Goal: Task Accomplishment & Management: Manage account settings

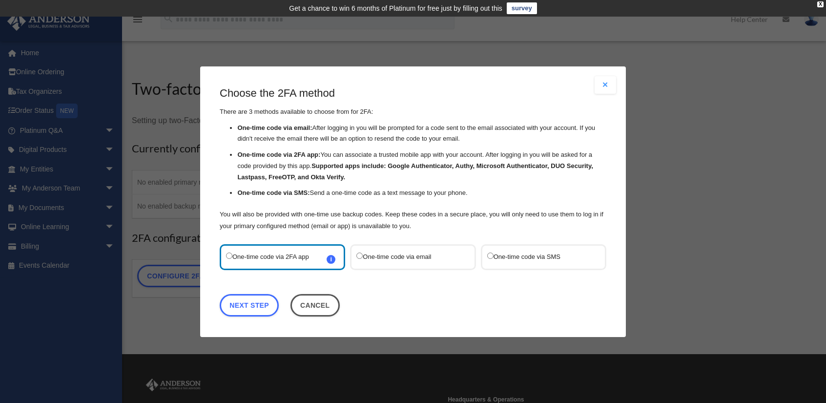
click at [532, 255] on label "One-time code via SMS" at bounding box center [538, 256] width 103 height 13
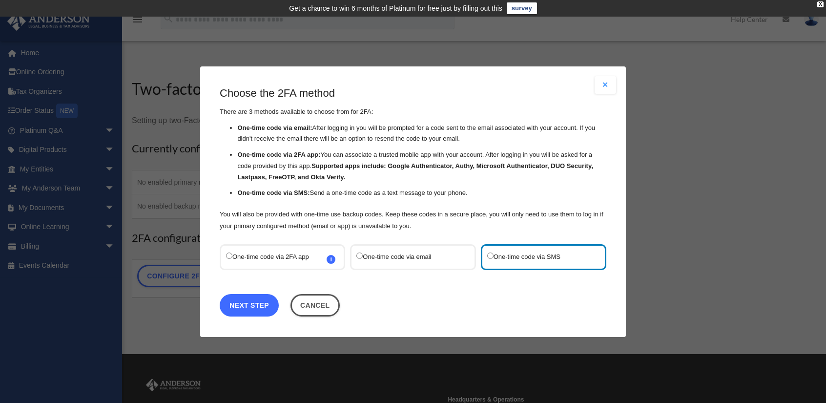
click at [247, 302] on link "Next Step" at bounding box center [249, 304] width 59 height 22
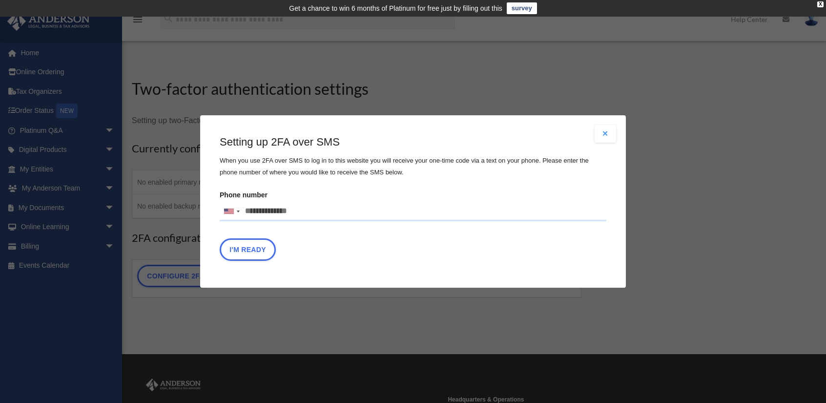
click at [303, 211] on input "Phone number United States +1 United Kingdom +44 Afghanistan (‫افغانستان‬‎) +93…" at bounding box center [413, 212] width 387 height 20
type input "**********"
click at [250, 249] on button "I'm Ready" at bounding box center [248, 249] width 56 height 22
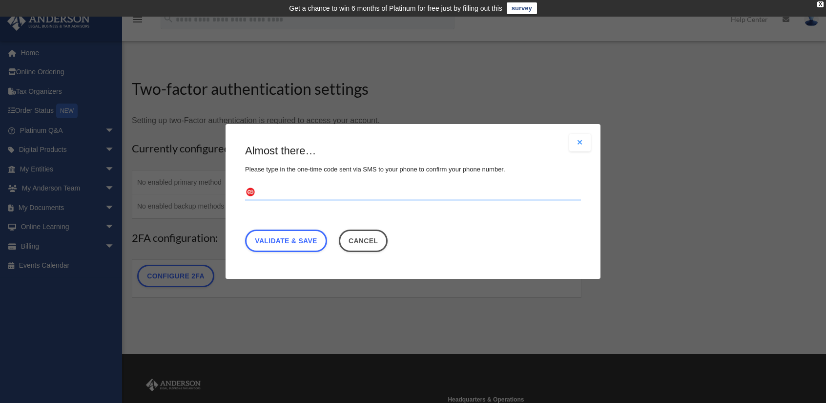
click at [275, 194] on input "text" at bounding box center [413, 193] width 336 height 16
type input "******"
click at [301, 239] on link "Validate & Save" at bounding box center [286, 240] width 82 height 22
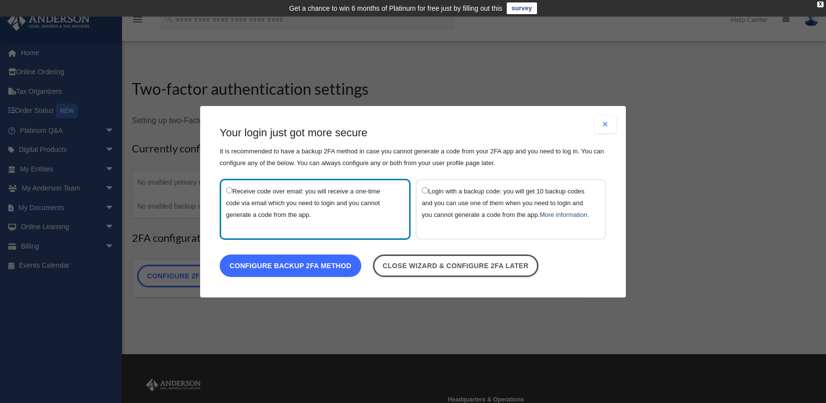
click at [332, 270] on link "Configure backup 2FA method" at bounding box center [291, 265] width 142 height 22
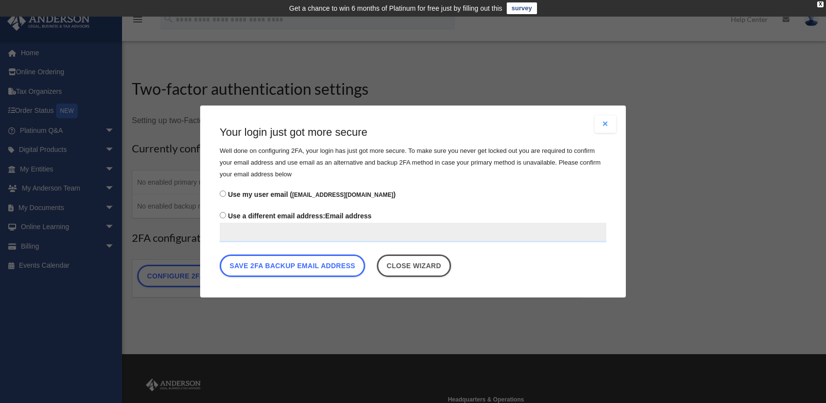
click at [279, 232] on input "Use a different email address: Email address" at bounding box center [413, 233] width 387 height 20
click at [249, 194] on span "Use my user email ( pjsearc@yahoo.com )" at bounding box center [312, 194] width 168 height 8
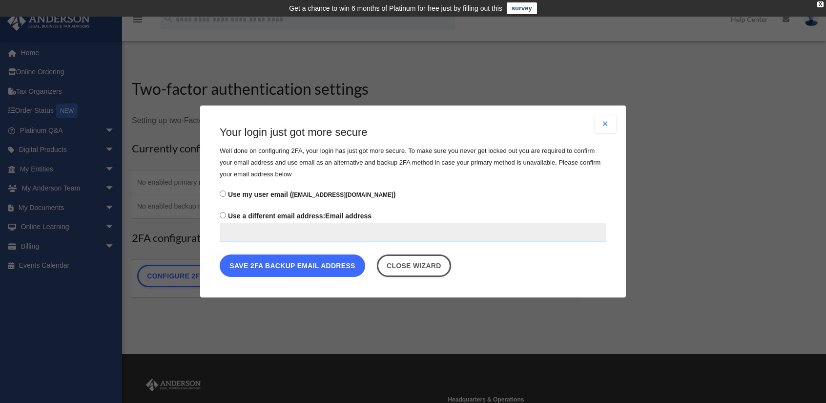
click at [349, 265] on button "Save 2FA backup email address" at bounding box center [292, 265] width 145 height 22
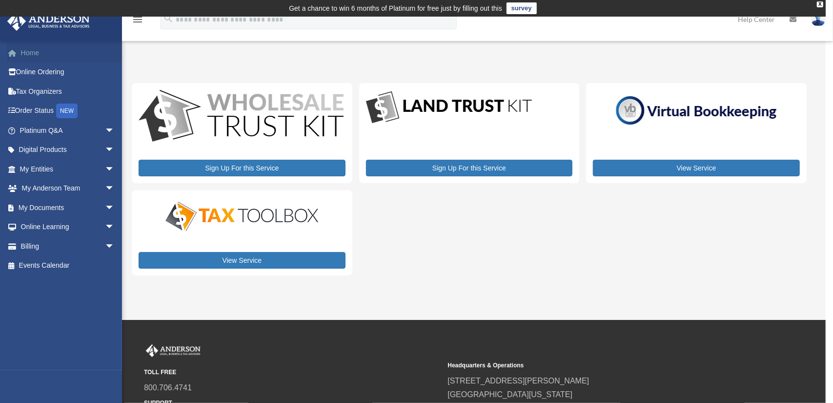
click at [33, 51] on link "Home" at bounding box center [68, 53] width 123 height 20
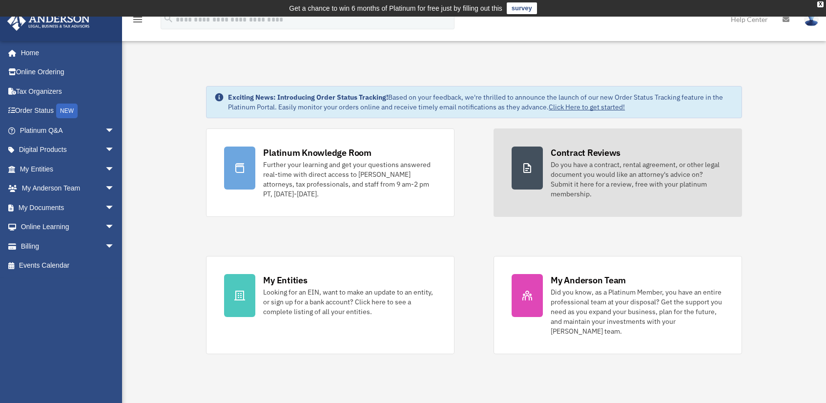
click at [632, 175] on div "Do you have a contract, rental agreement, or other legal document you would lik…" at bounding box center [637, 179] width 173 height 39
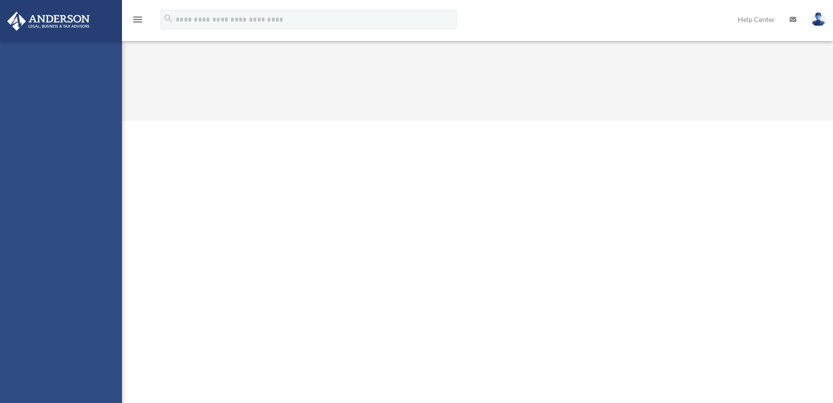
click at [39, 207] on div "pjsearc@yahoo.com Sign Out pjsearc@yahoo.com Home Online Ordering Tax Organizer…" at bounding box center [61, 242] width 122 height 403
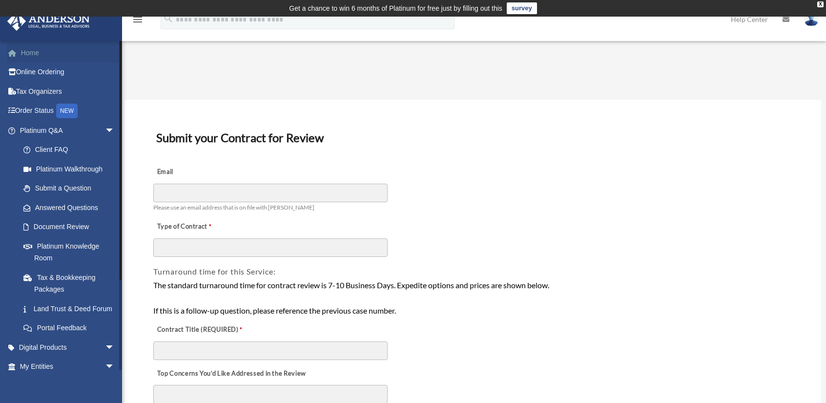
click at [30, 51] on link "Home" at bounding box center [68, 53] width 123 height 20
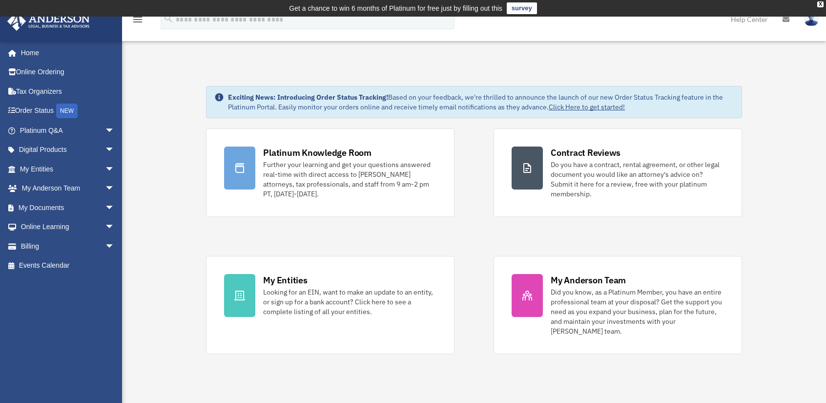
click at [137, 18] on icon "menu" at bounding box center [138, 20] width 12 height 12
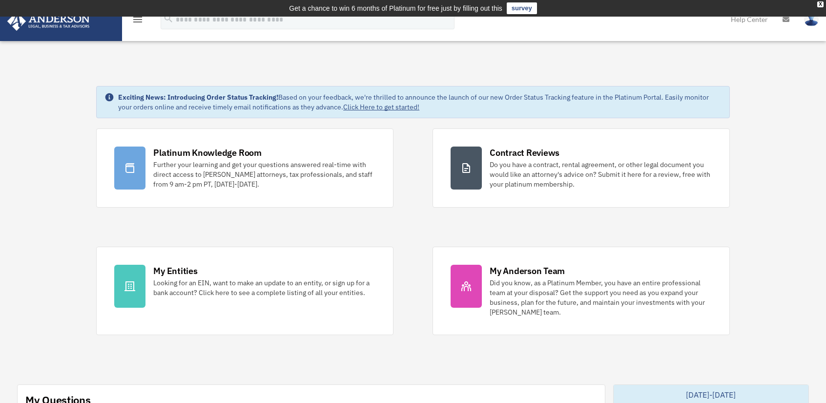
click at [137, 18] on icon "menu" at bounding box center [138, 20] width 12 height 12
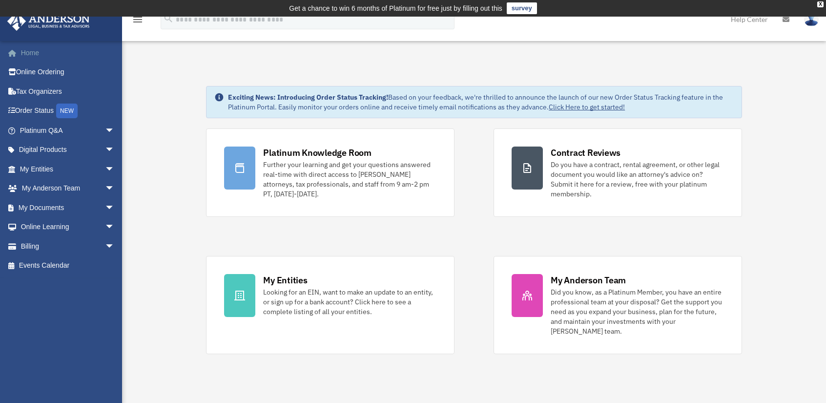
click at [35, 50] on link "Home" at bounding box center [68, 53] width 123 height 20
click at [49, 204] on link "My Documents arrow_drop_down" at bounding box center [68, 208] width 123 height 20
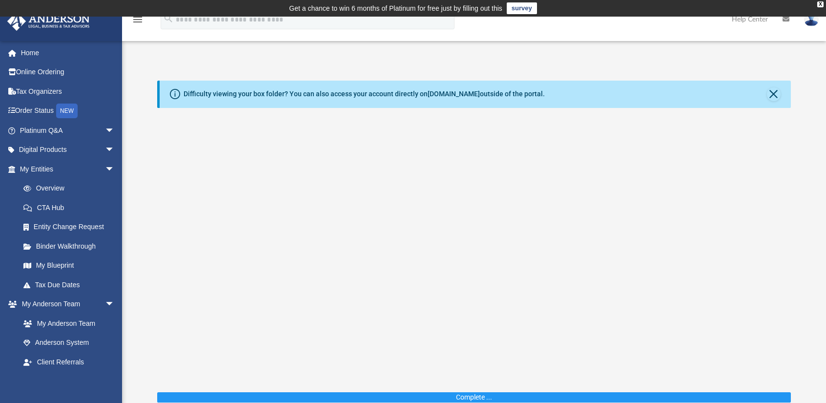
click at [812, 20] on img at bounding box center [811, 19] width 15 height 14
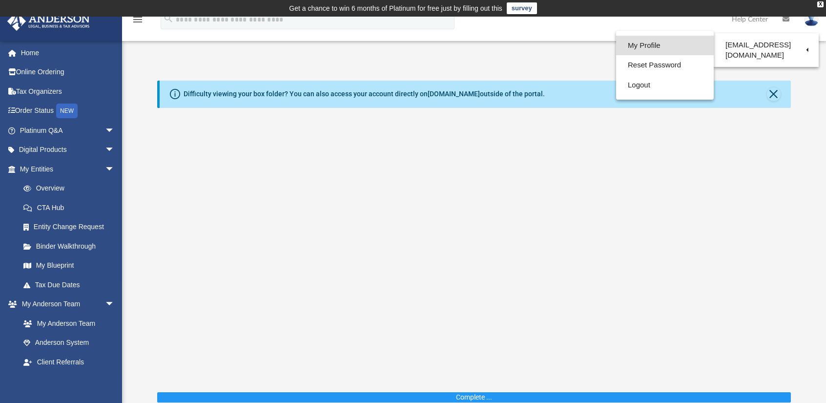
click at [649, 43] on link "My Profile" at bounding box center [665, 46] width 98 height 20
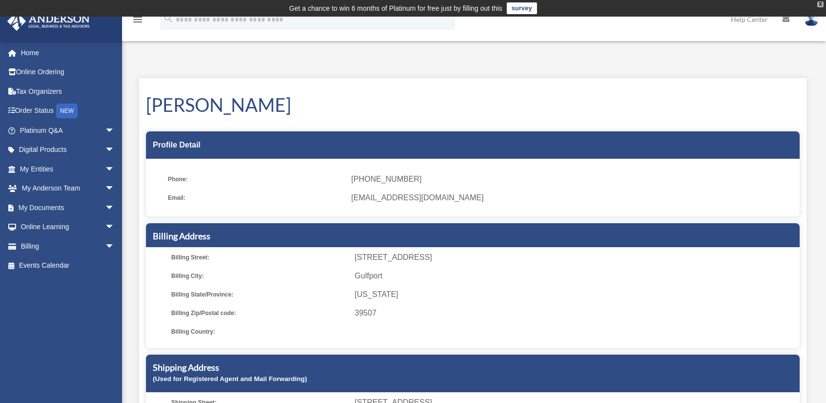
click at [821, 1] on div "X" at bounding box center [820, 4] width 6 height 6
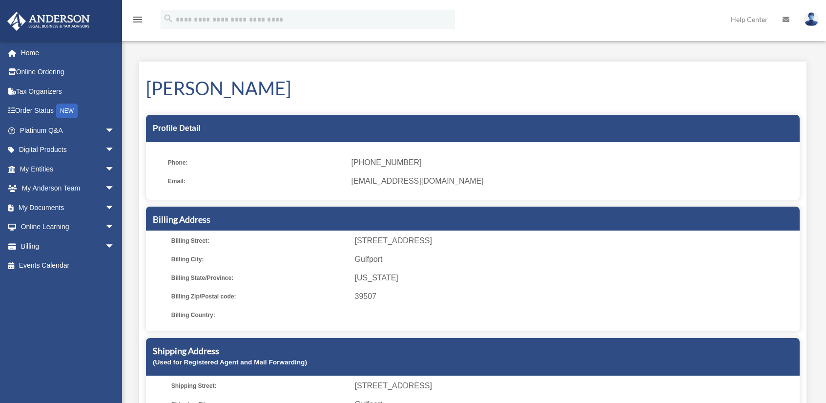
click at [136, 17] on icon "menu" at bounding box center [138, 20] width 12 height 12
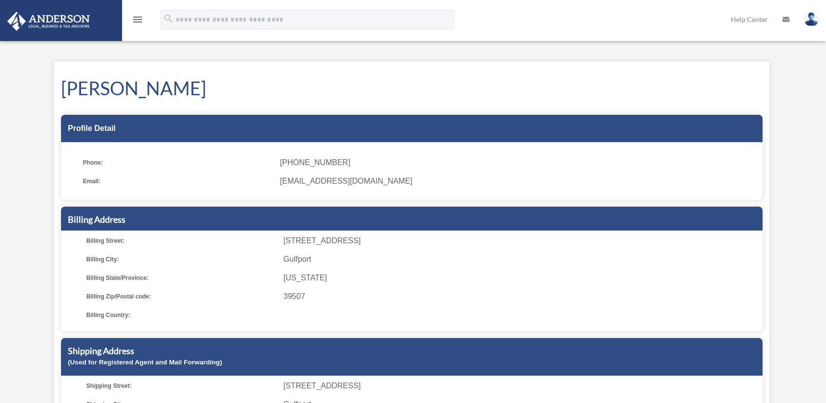
click at [136, 17] on icon "menu" at bounding box center [138, 20] width 12 height 12
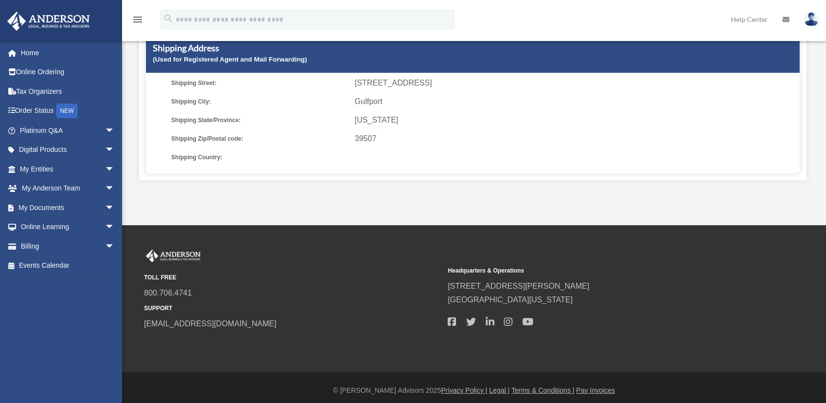
scroll to position [307, 0]
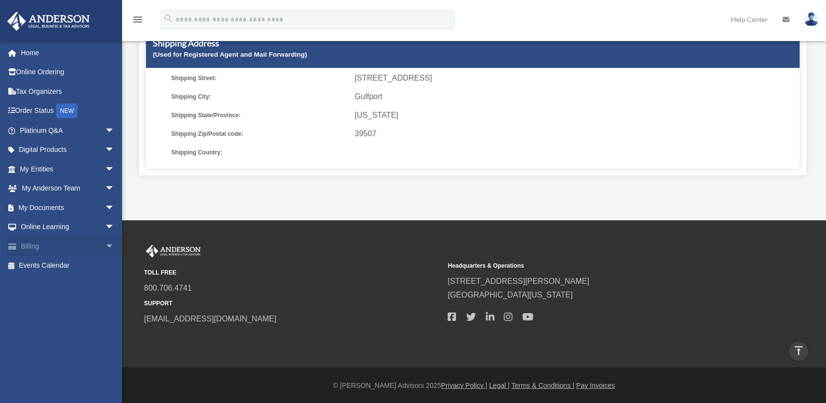
click at [48, 243] on link "Billing arrow_drop_down" at bounding box center [68, 246] width 123 height 20
